Goal: Book appointment/travel/reservation

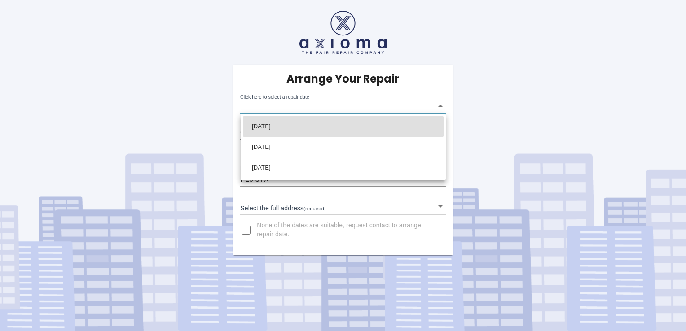
click at [442, 103] on body "Arrange Your Repair Click here to select a repair date ​ Phone Number   * 07462…" at bounding box center [343, 165] width 686 height 331
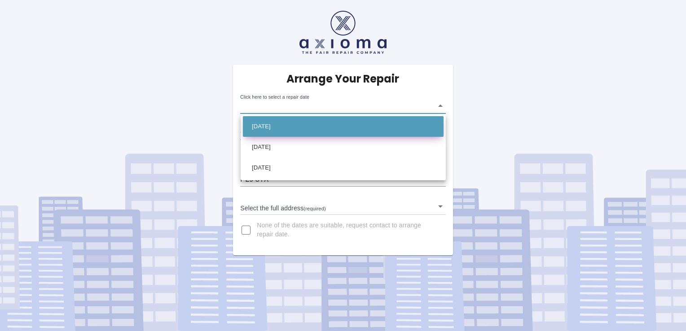
click at [399, 126] on li "[DATE]" at bounding box center [343, 126] width 201 height 21
type input "[DATE]T00:00:00.000Z"
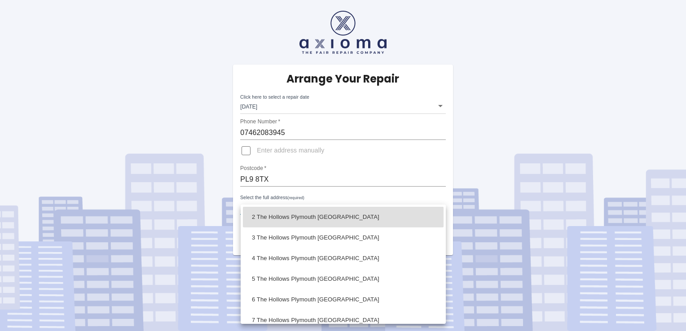
click at [333, 213] on body "Arrange Your Repair Click here to select a repair date [DATE] [DATE]T00:00:00.0…" at bounding box center [343, 165] width 686 height 331
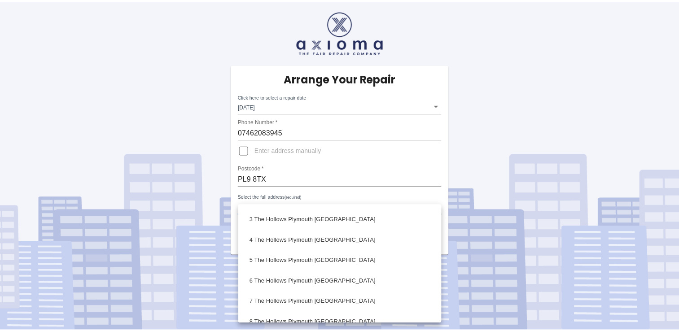
scroll to position [95, 0]
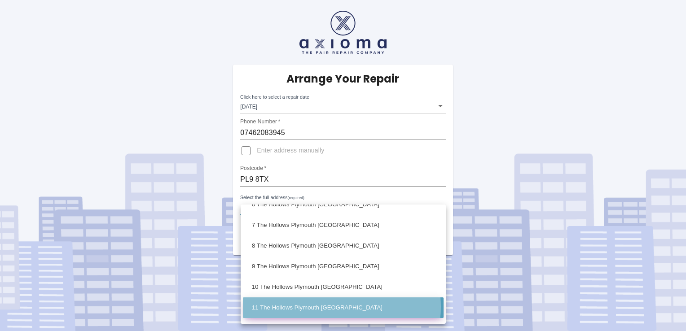
click at [341, 307] on li "11 The Hollows Plymouth [GEOGRAPHIC_DATA]" at bounding box center [343, 308] width 201 height 21
type input "11 The Hollows Plymouth [GEOGRAPHIC_DATA]"
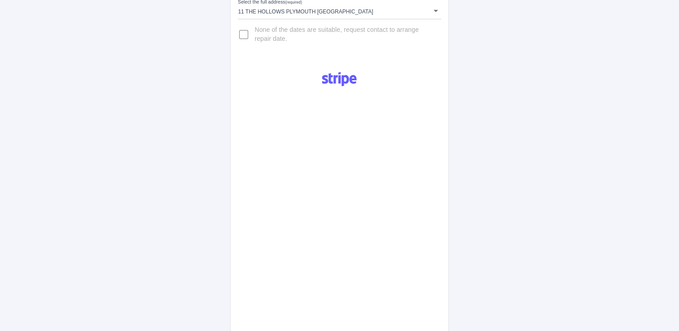
scroll to position [412, 0]
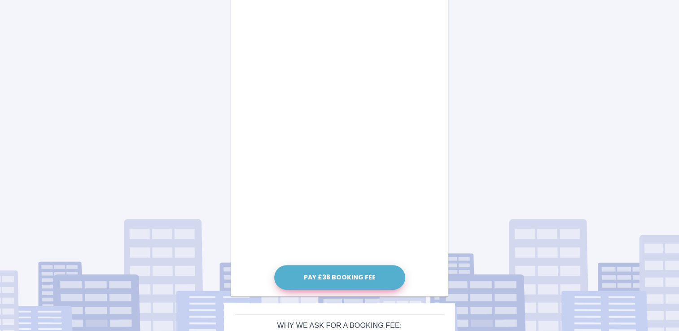
click at [360, 277] on button "Pay £38 Booking Fee" at bounding box center [339, 277] width 131 height 25
